Goal: Task Accomplishment & Management: Manage account settings

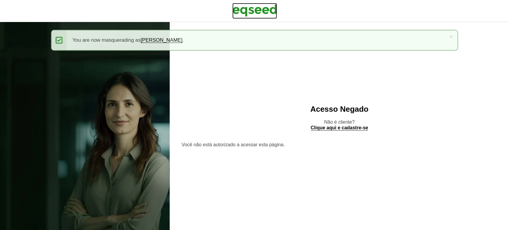
click at [243, 13] on img at bounding box center [254, 10] width 45 height 15
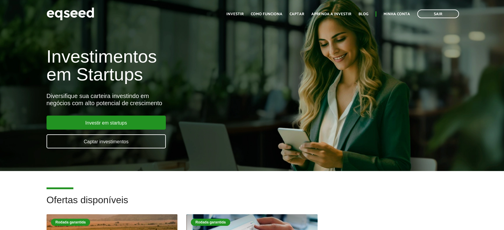
click at [87, 23] on header "Sair Toggle navigation Toggle navigation Início Investir Como funciona Captar A…" at bounding box center [252, 14] width 504 height 28
click at [86, 16] on img at bounding box center [71, 14] width 48 height 16
click at [394, 16] on link "Minha conta" at bounding box center [396, 14] width 27 height 4
click at [393, 14] on link "Minha conta" at bounding box center [396, 14] width 27 height 4
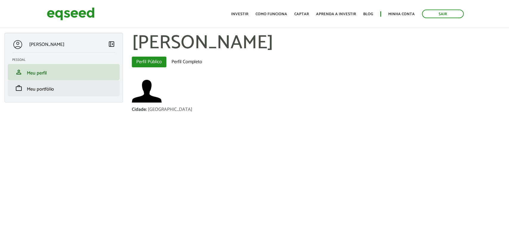
click at [58, 94] on li "work Meu portfólio" at bounding box center [64, 88] width 112 height 16
click at [48, 89] on span "Meu portfólio" at bounding box center [40, 89] width 27 height 8
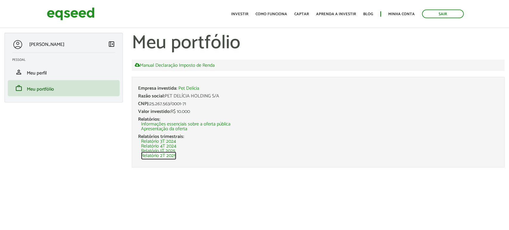
click at [172, 156] on link "Relatório 2T 2025" at bounding box center [158, 156] width 35 height 5
click at [164, 149] on link "Relatório 1T 2025" at bounding box center [158, 151] width 34 height 5
